Goal: Task Accomplishment & Management: Complete application form

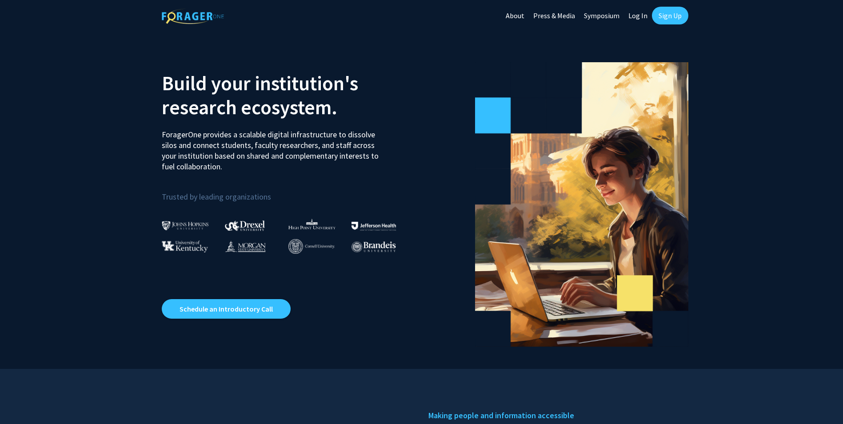
click at [673, 15] on link "Sign Up" at bounding box center [670, 16] width 36 height 18
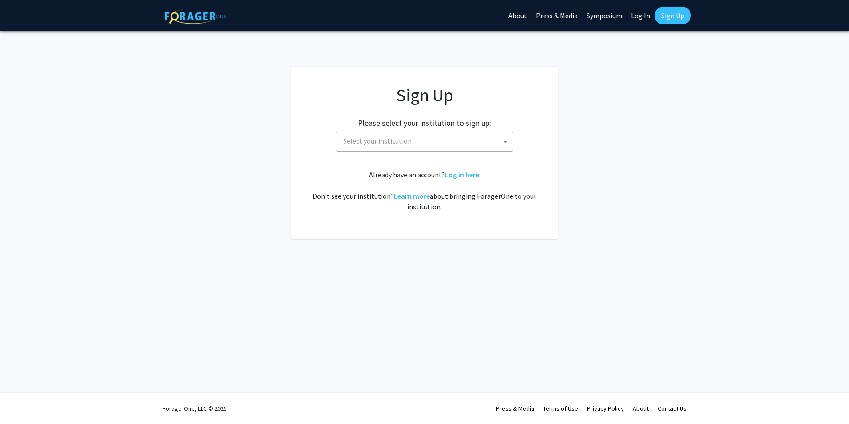
click at [429, 143] on span "Select your institution" at bounding box center [426, 141] width 173 height 18
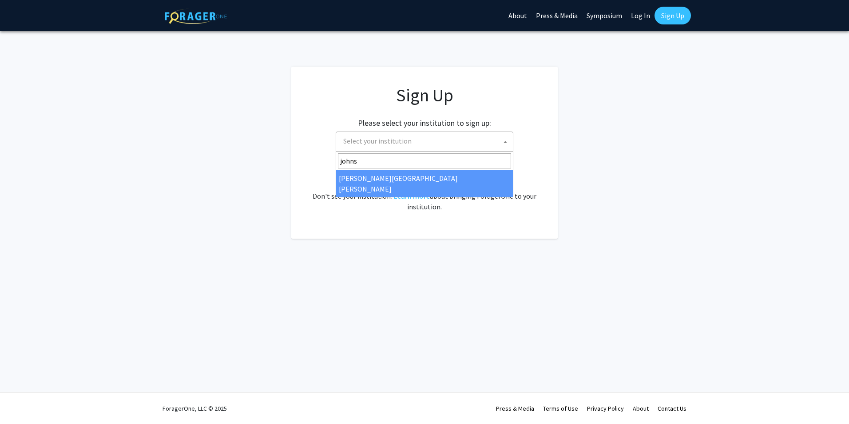
type input "johns"
select select "1"
